Goal: Task Accomplishment & Management: Manage account settings

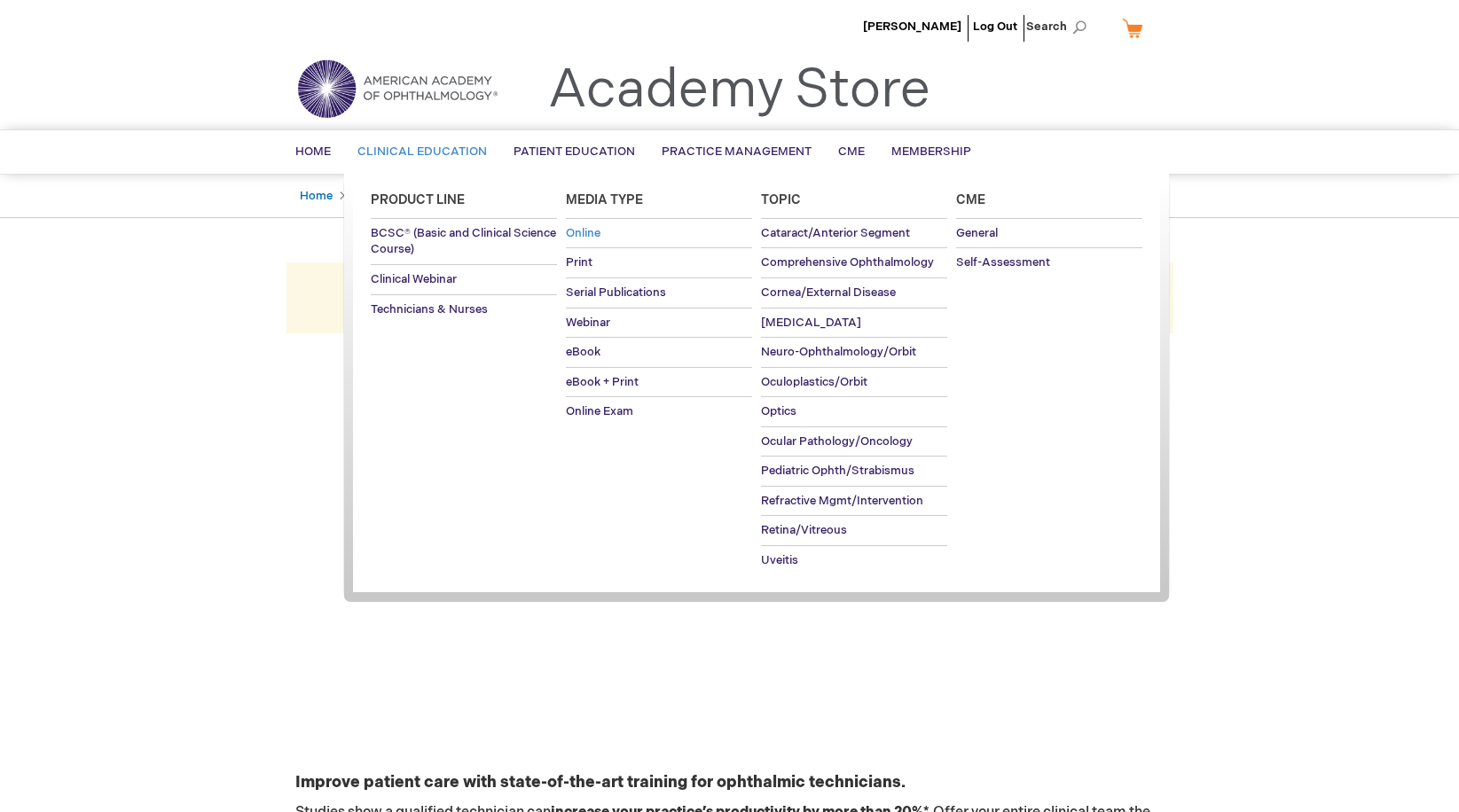
click at [584, 233] on span "Online" at bounding box center [582, 233] width 34 height 15
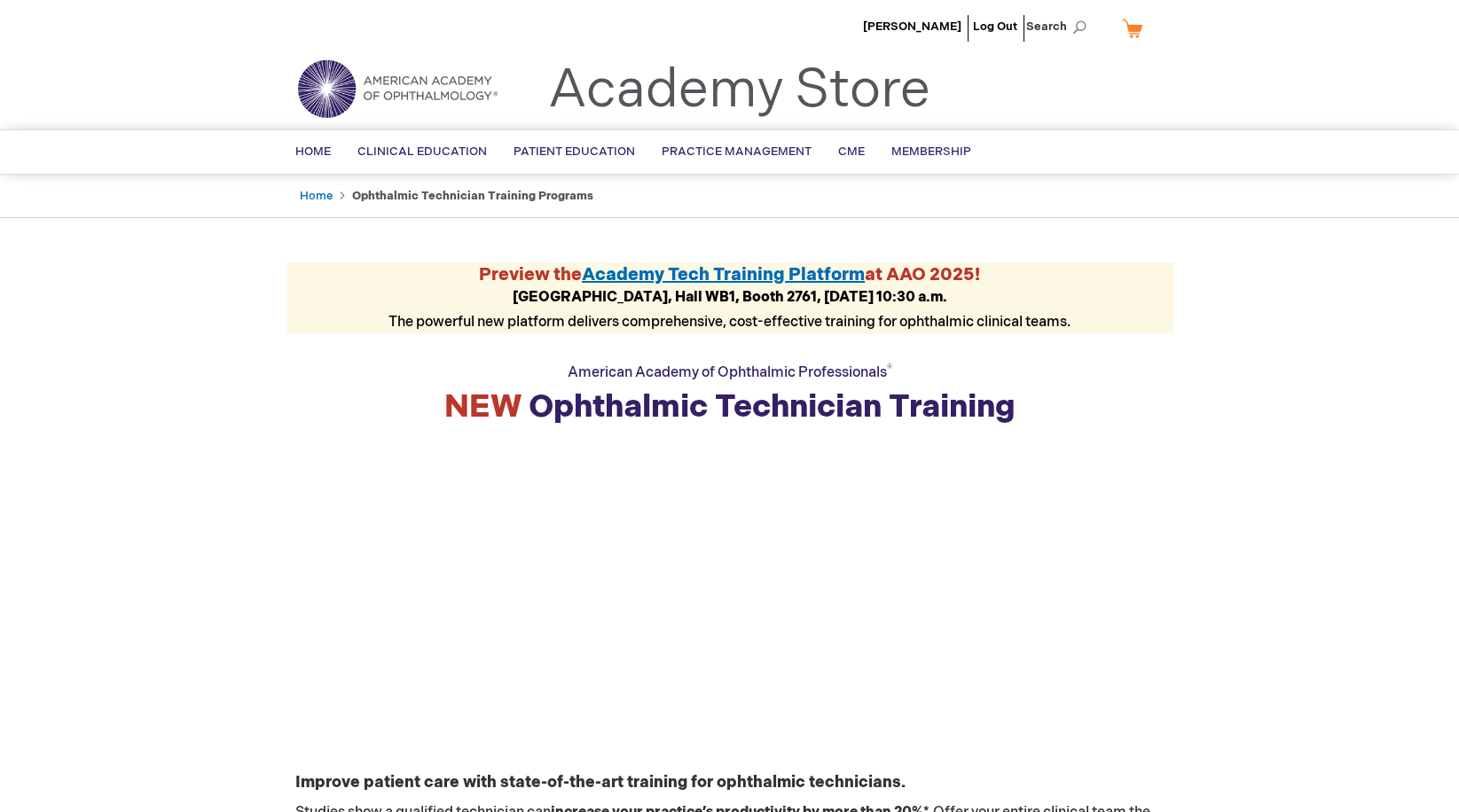
click at [689, 272] on span "Academy Tech Training Platform" at bounding box center [724, 275] width 283 height 21
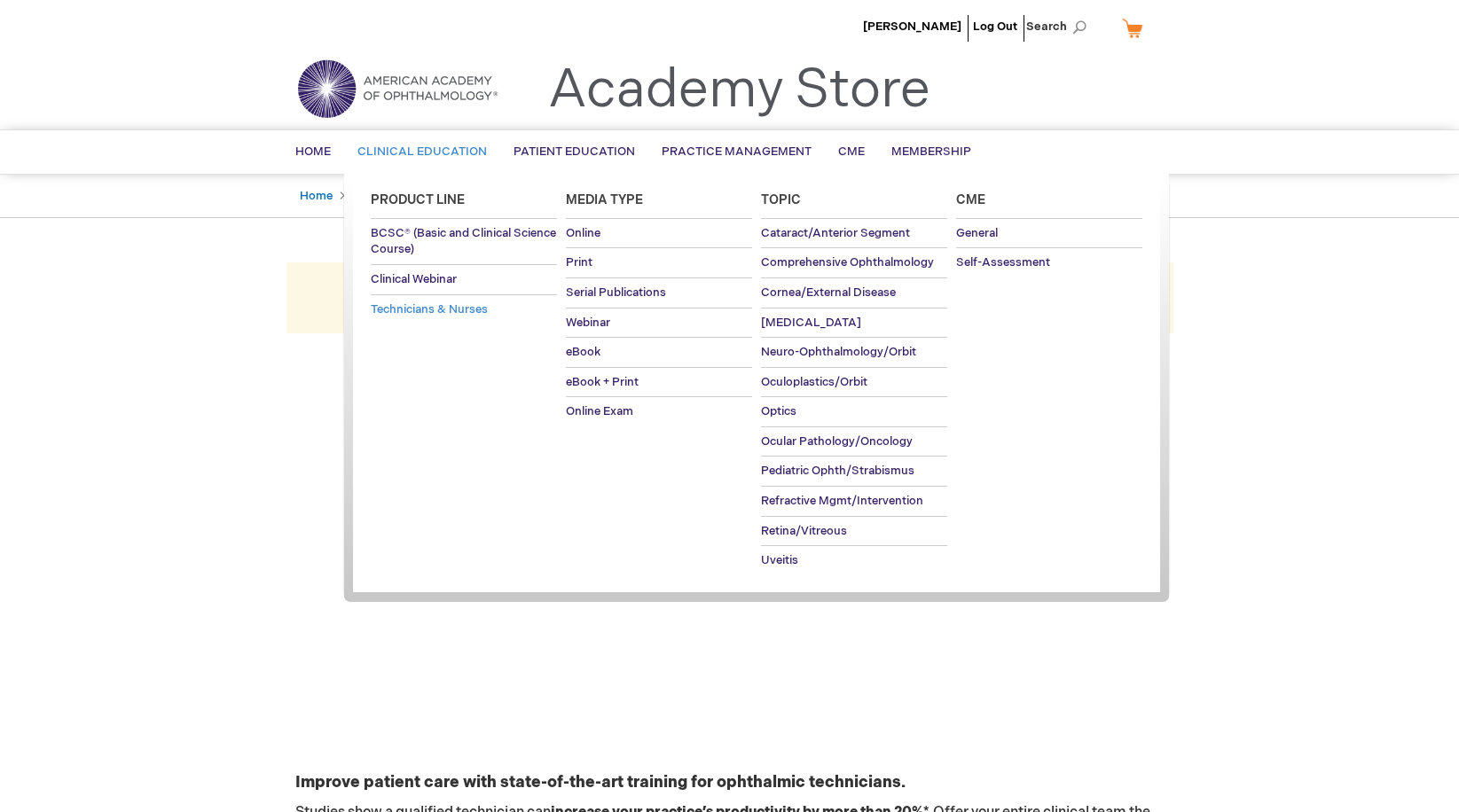
click at [419, 308] on span "Technicians & Nurses" at bounding box center [429, 309] width 117 height 15
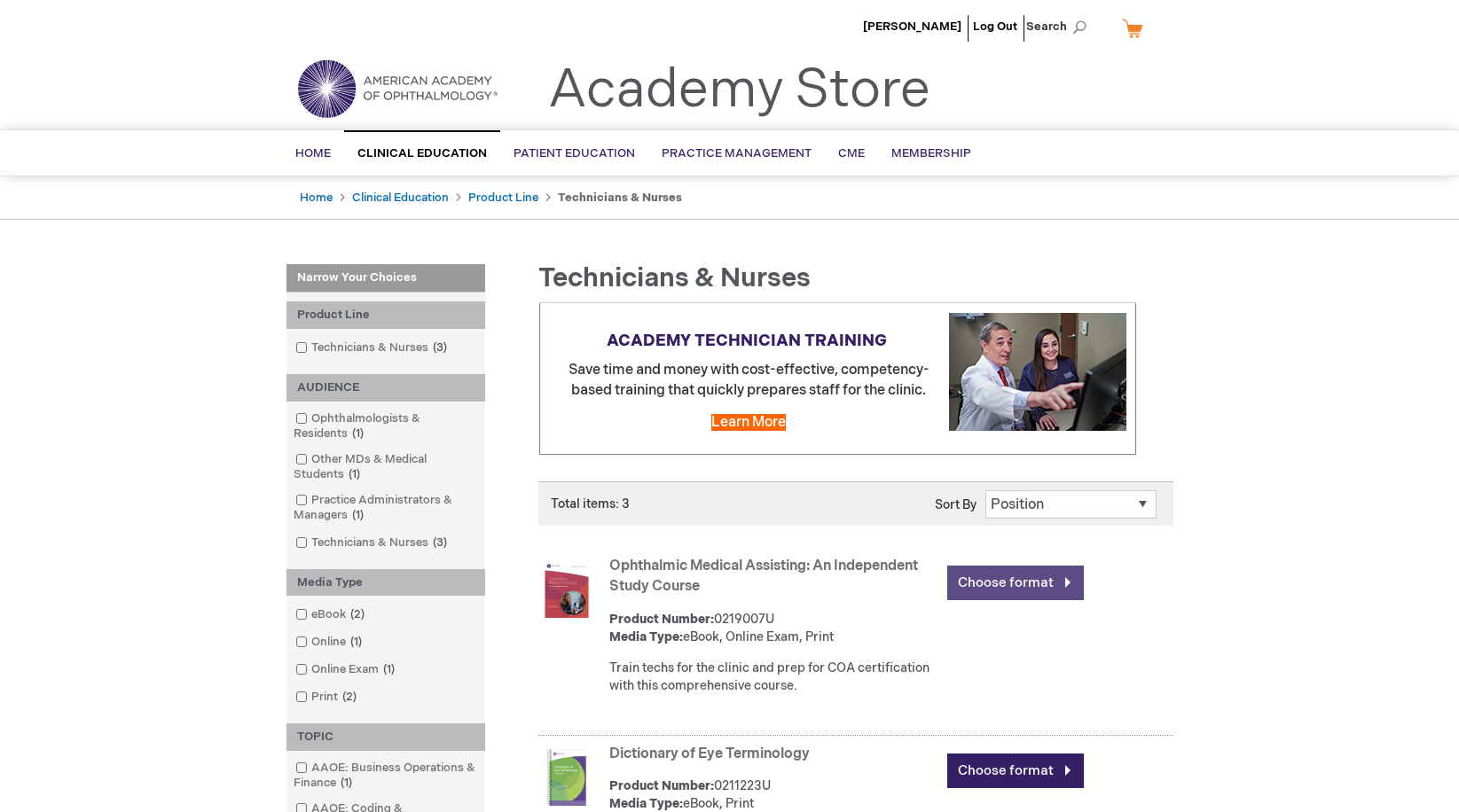
click at [973, 586] on link "Choose format" at bounding box center [1015, 582] width 137 height 34
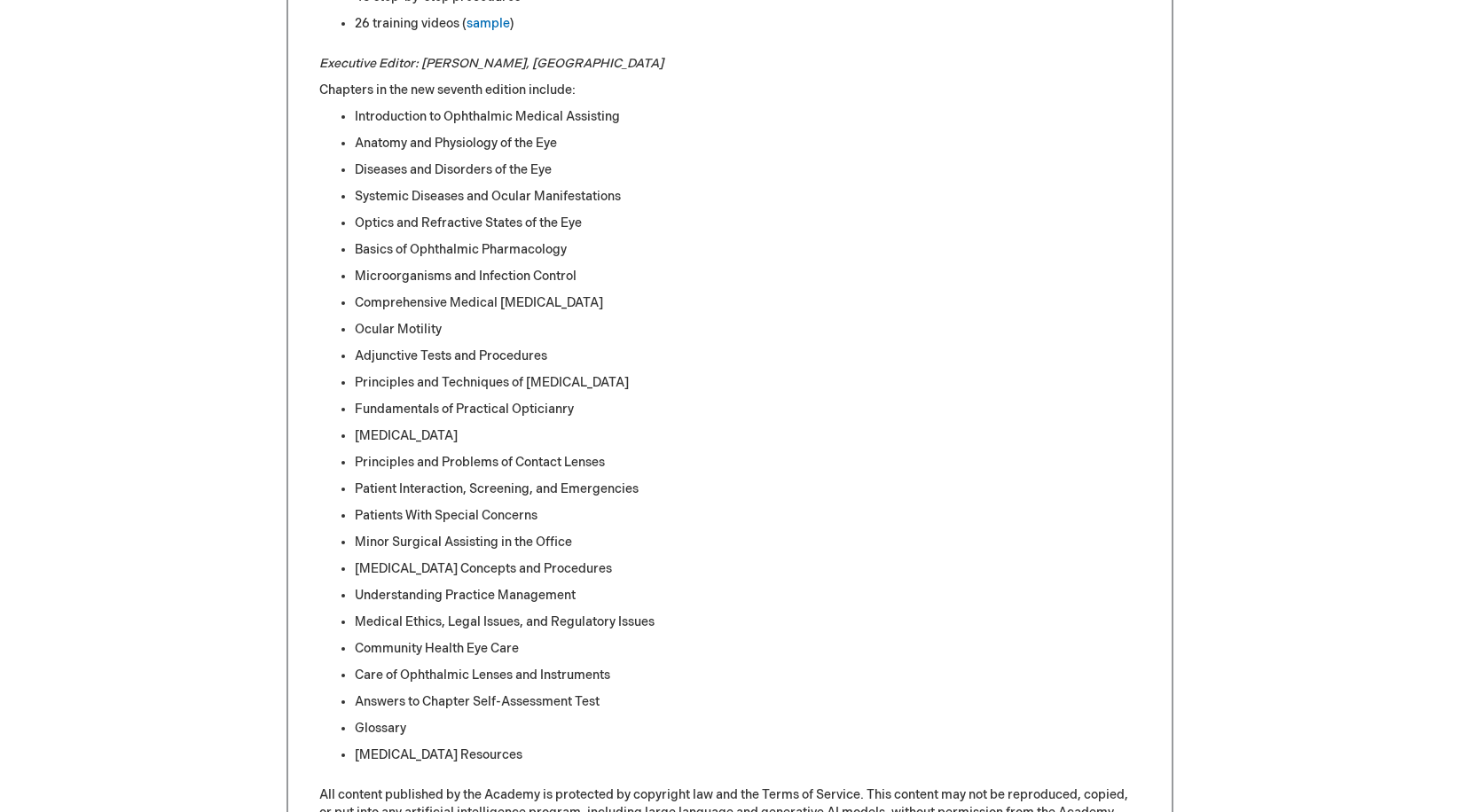
scroll to position [975, 0]
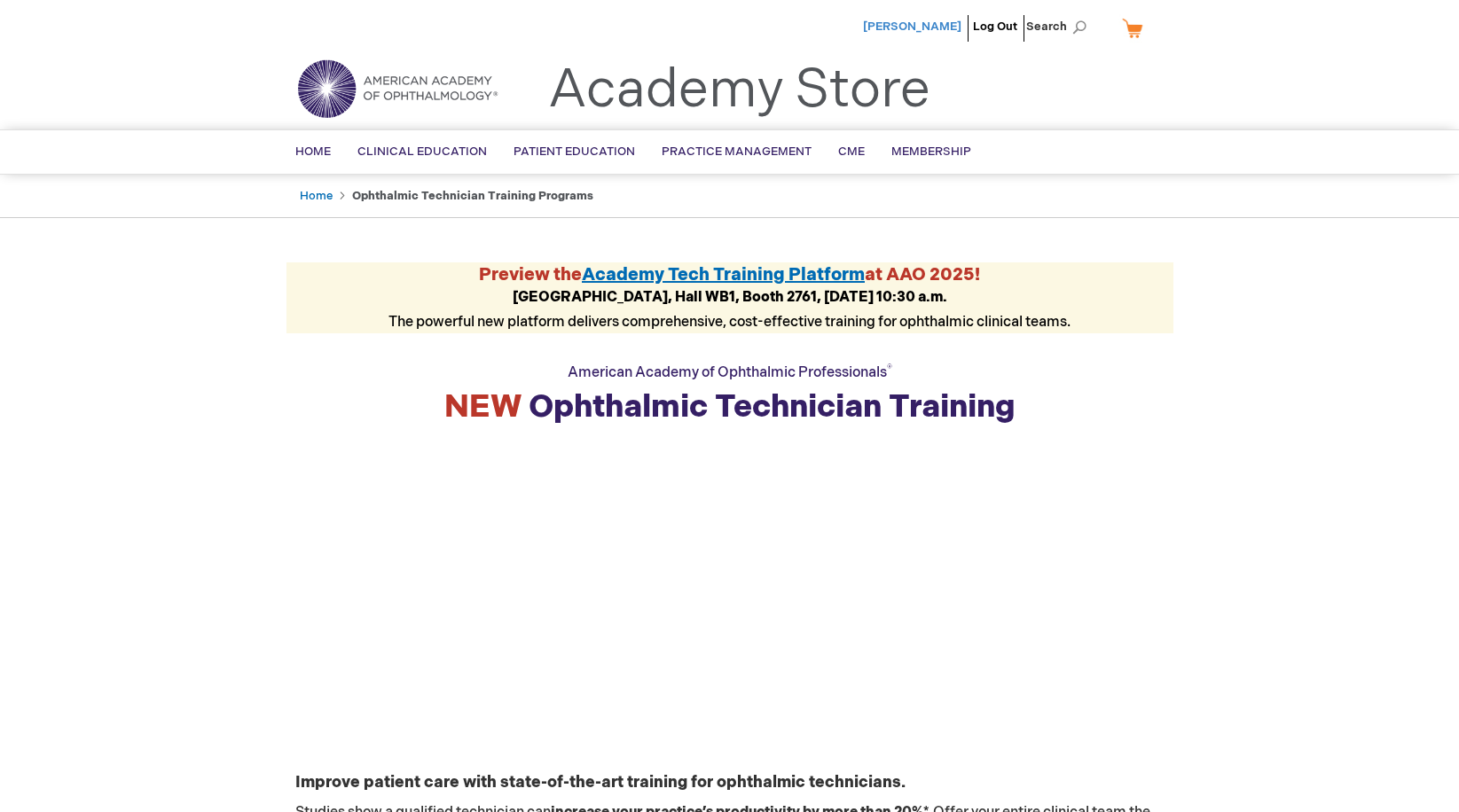
click at [909, 21] on span "[PERSON_NAME]" at bounding box center [912, 26] width 99 height 15
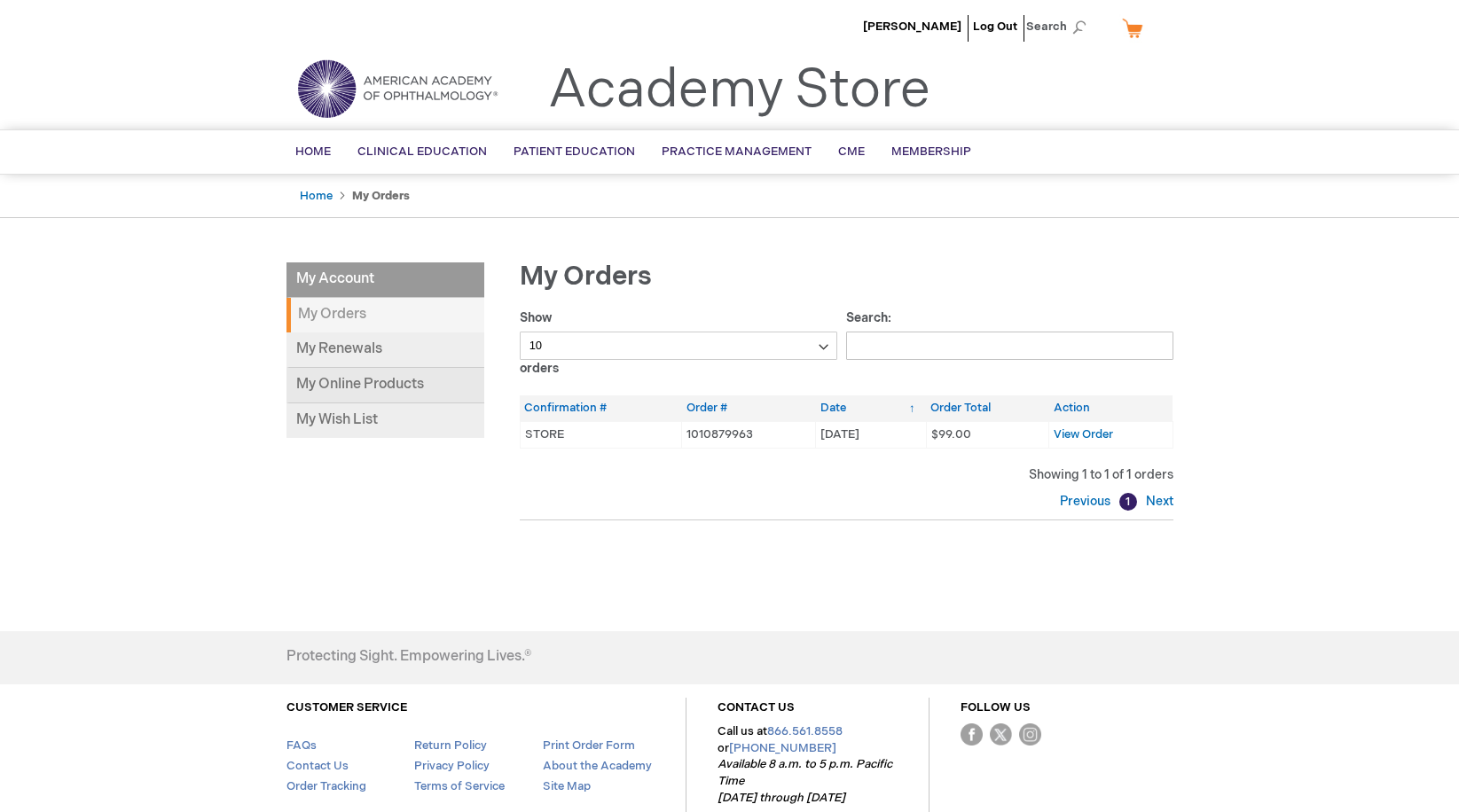
click at [373, 382] on link "My Online Products" at bounding box center [385, 385] width 198 height 35
